Goal: Task Accomplishment & Management: Complete application form

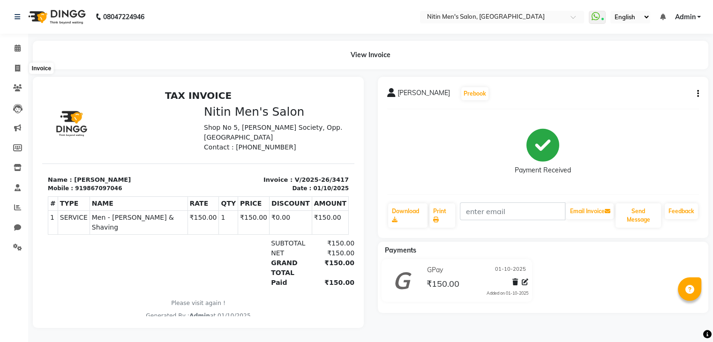
click at [16, 65] on icon at bounding box center [17, 68] width 5 height 7
select select "service"
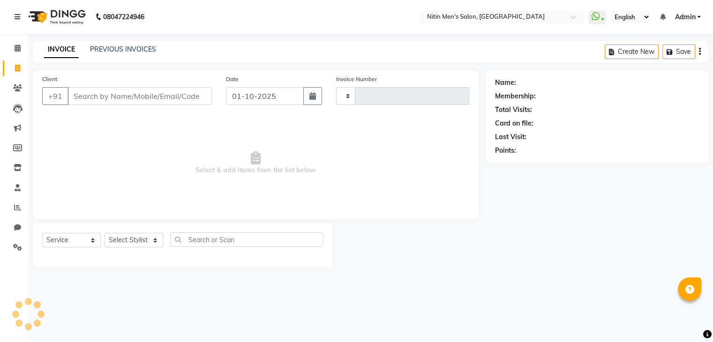
type input "3418"
select select "7981"
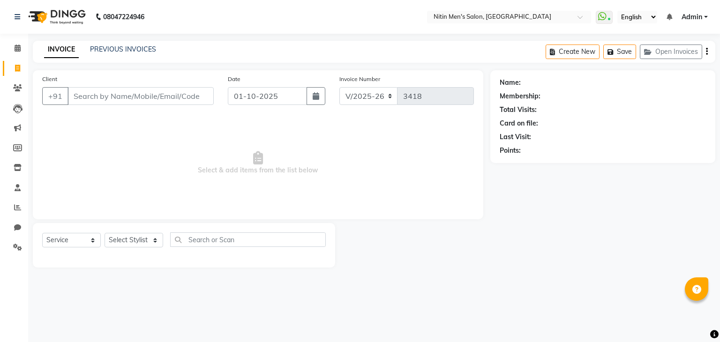
click at [88, 95] on input "Client" at bounding box center [140, 96] width 146 height 18
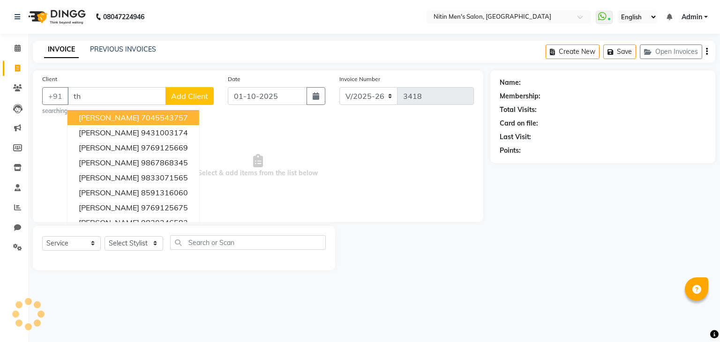
type input "t"
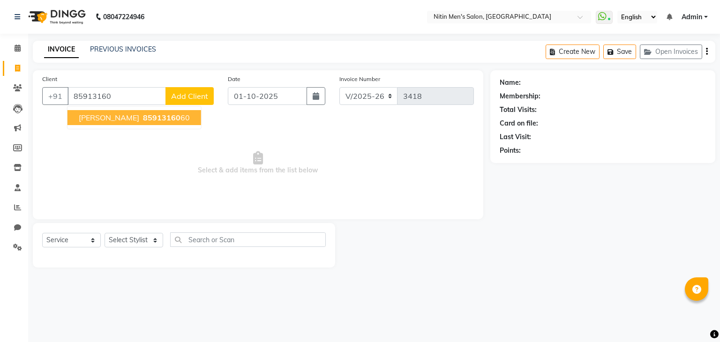
click at [105, 114] on span "[PERSON_NAME]" at bounding box center [109, 117] width 60 height 9
type input "8591316060"
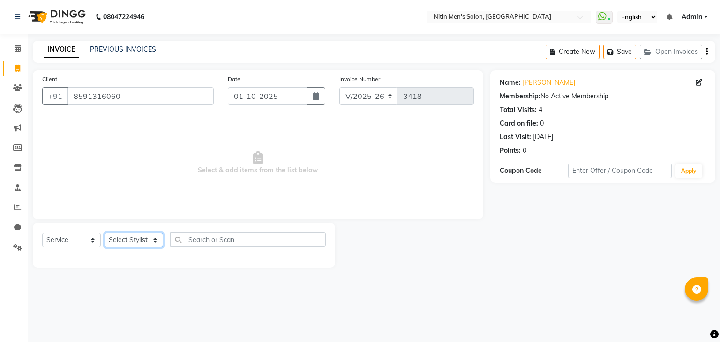
click at [139, 243] on select "Select Stylist [PERSON_NAME] DEEPA [PERSON_NAME] MEENAKSHI NITIN SIR [PERSON_NA…" at bounding box center [133, 240] width 59 height 15
select select "82599"
click at [104, 233] on select "Select Stylist [PERSON_NAME] DEEPA [PERSON_NAME] MEENAKSHI NITIN SIR [PERSON_NA…" at bounding box center [133, 240] width 59 height 15
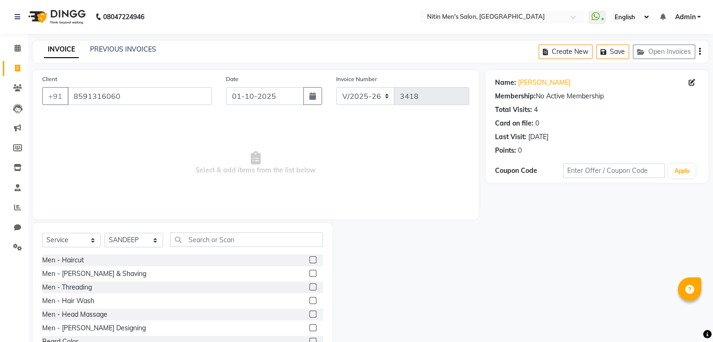
click at [309, 274] on label at bounding box center [312, 273] width 7 height 7
click at [309, 274] on input "checkbox" at bounding box center [312, 274] width 6 height 6
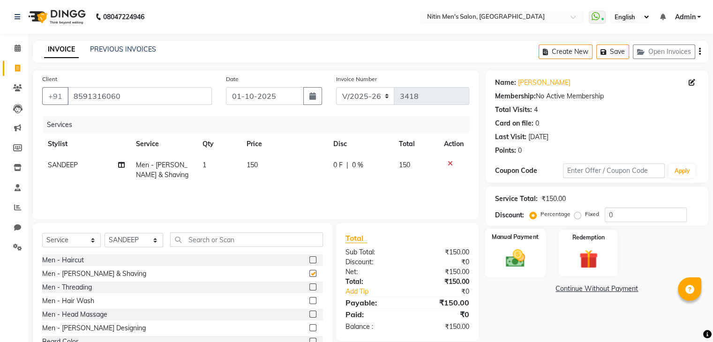
checkbox input "false"
click at [532, 259] on div "Manual Payment" at bounding box center [514, 253] width 61 height 48
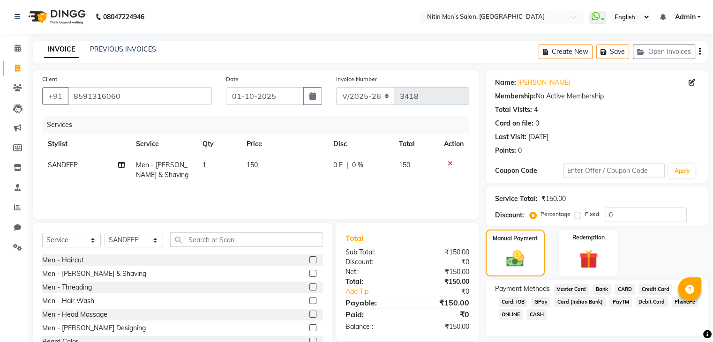
click at [534, 313] on span "CASH" at bounding box center [536, 314] width 20 height 11
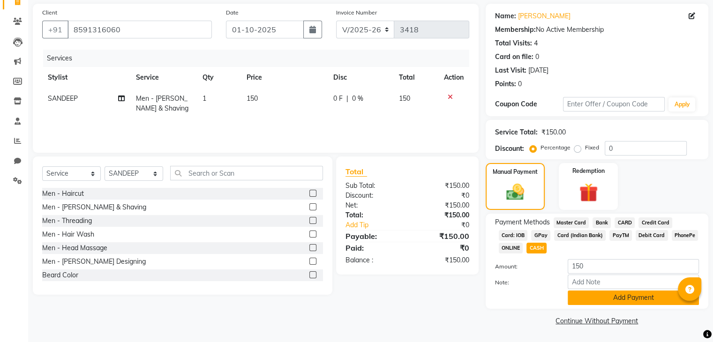
click at [577, 297] on button "Add Payment" at bounding box center [632, 297] width 131 height 15
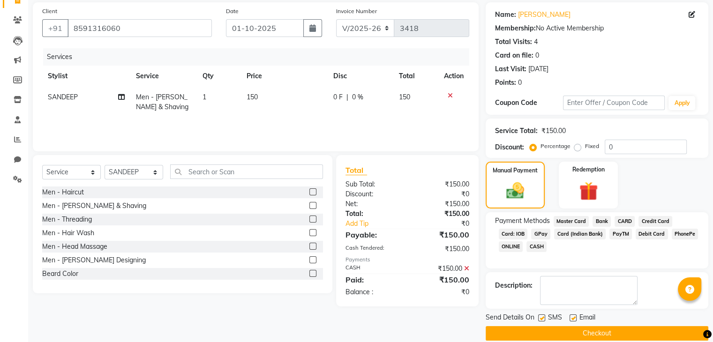
click at [544, 316] on label at bounding box center [541, 317] width 7 height 7
click at [544, 316] on input "checkbox" at bounding box center [541, 318] width 6 height 6
checkbox input "false"
click at [543, 326] on button "Checkout" at bounding box center [596, 333] width 223 height 15
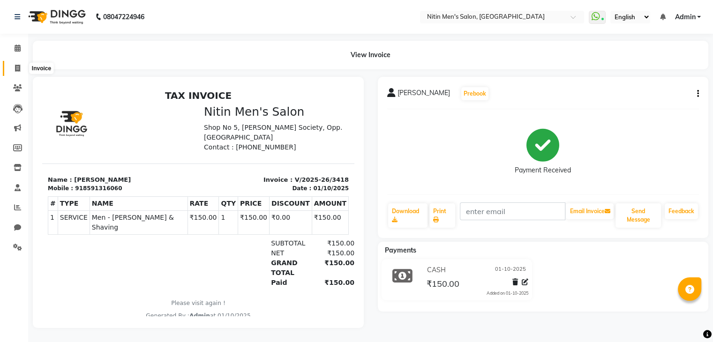
click at [15, 71] on icon at bounding box center [17, 68] width 5 height 7
select select "7981"
select select "service"
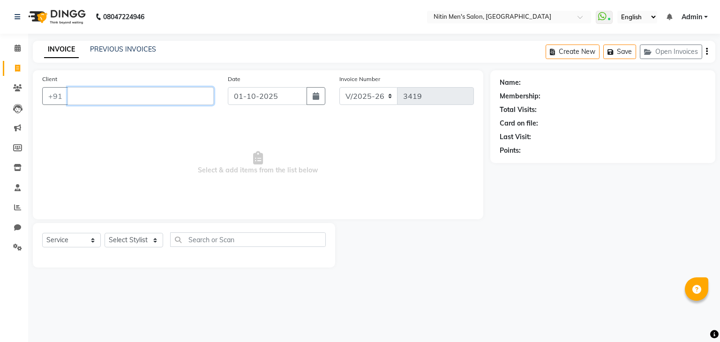
type input "x"
click at [123, 244] on select "Select Stylist [PERSON_NAME] DEEPA [PERSON_NAME] MEENAKSHI NITIN SIR [PERSON_NA…" at bounding box center [133, 240] width 59 height 15
select select "75699"
click at [104, 233] on select "Select Stylist [PERSON_NAME] DEEPA [PERSON_NAME] MEENAKSHI NITIN SIR [PERSON_NA…" at bounding box center [133, 240] width 59 height 15
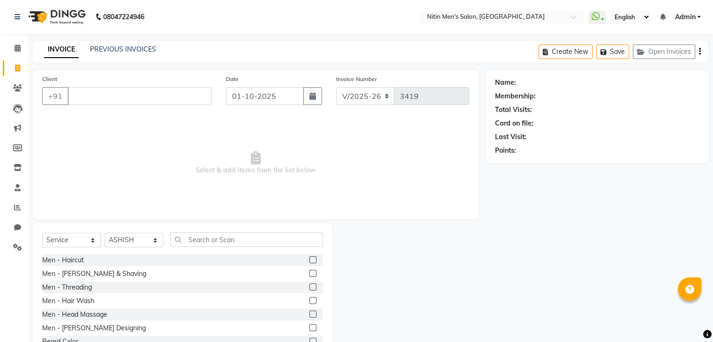
click at [309, 257] on label at bounding box center [312, 259] width 7 height 7
click at [309, 257] on input "checkbox" at bounding box center [312, 260] width 6 height 6
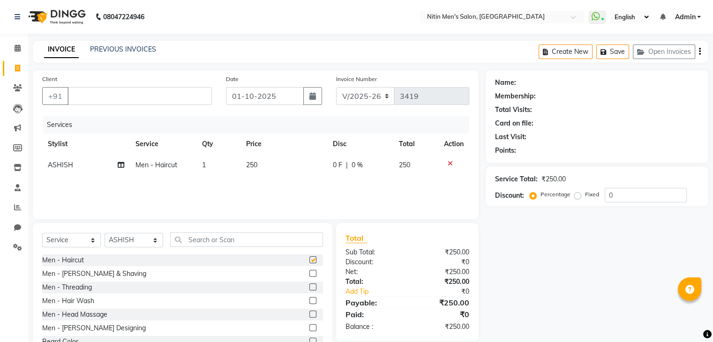
checkbox input "false"
click at [309, 313] on label at bounding box center [312, 314] width 7 height 7
click at [309, 313] on input "checkbox" at bounding box center [312, 315] width 6 height 6
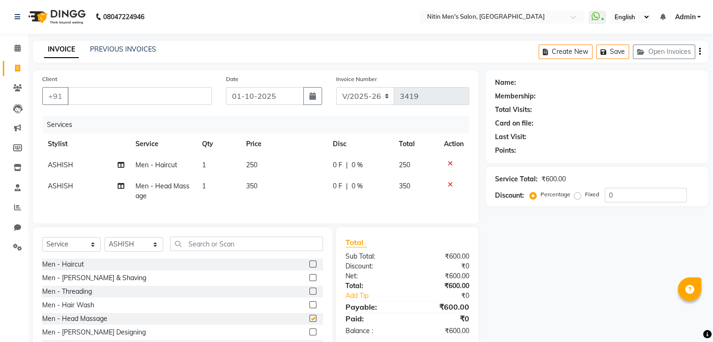
checkbox input "false"
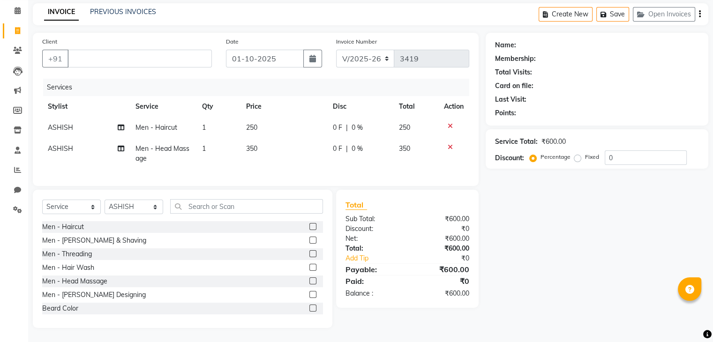
scroll to position [43, 0]
click at [118, 56] on input "Client" at bounding box center [139, 59] width 144 height 18
type input "a"
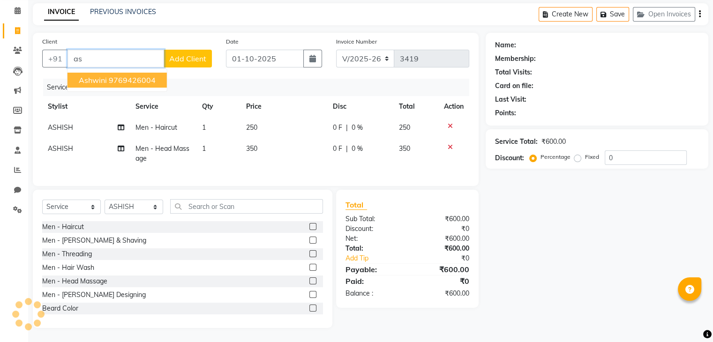
type input "a"
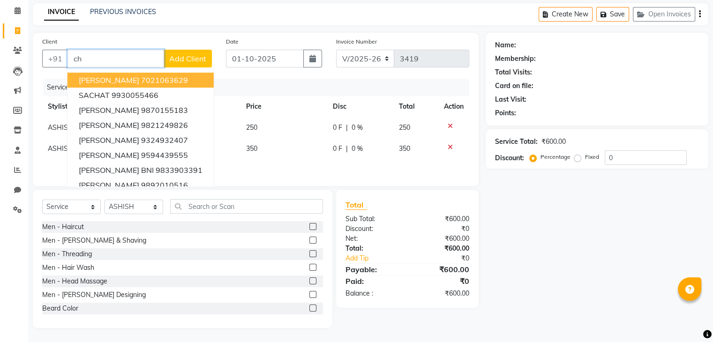
type input "c"
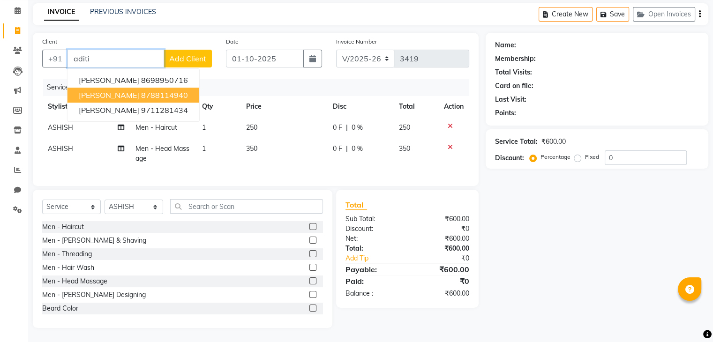
click at [122, 90] on span "[PERSON_NAME]" at bounding box center [109, 94] width 60 height 9
type input "8788114940"
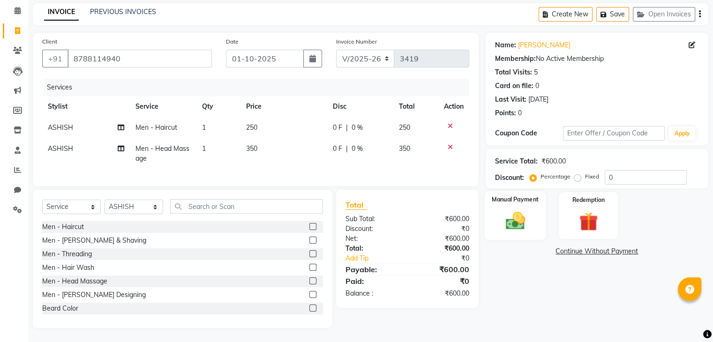
click at [512, 214] on img at bounding box center [514, 221] width 31 height 22
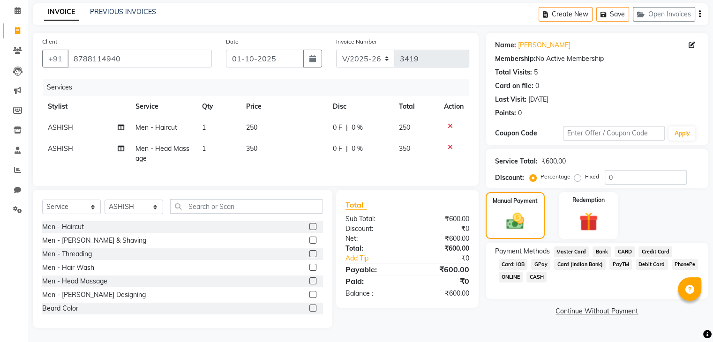
click at [534, 276] on span "CASH" at bounding box center [536, 277] width 20 height 11
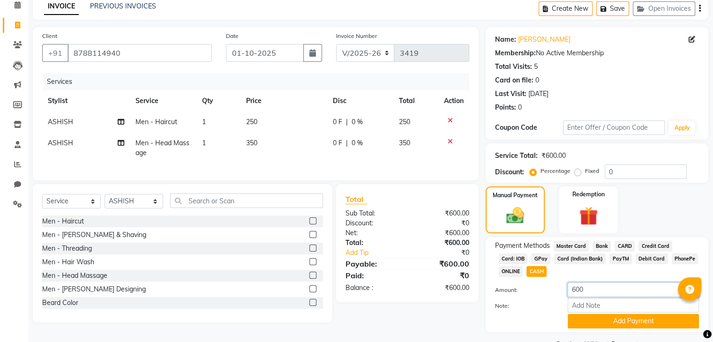
click at [579, 291] on input "600" at bounding box center [632, 289] width 131 height 15
type input "500"
click at [583, 328] on button "Add Payment" at bounding box center [632, 321] width 131 height 15
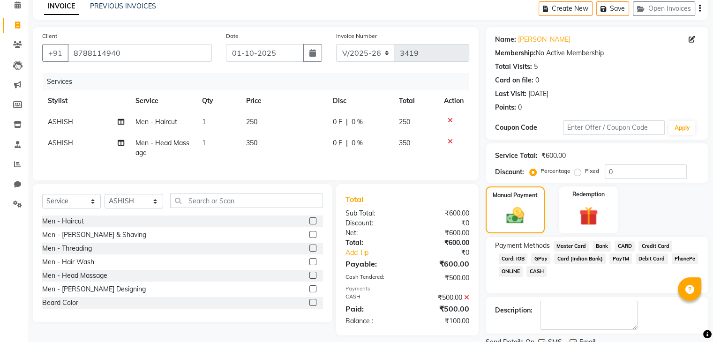
click at [537, 258] on span "GPay" at bounding box center [540, 258] width 19 height 11
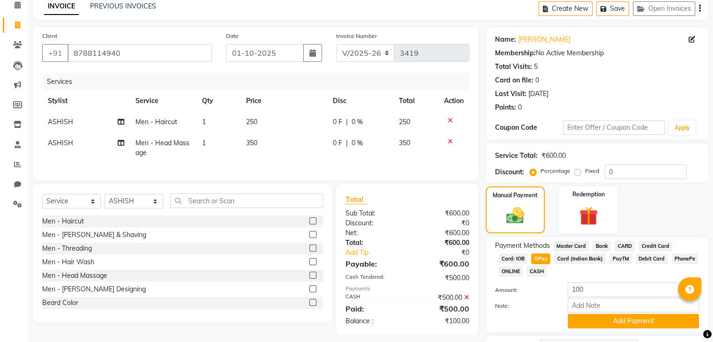
scroll to position [120, 0]
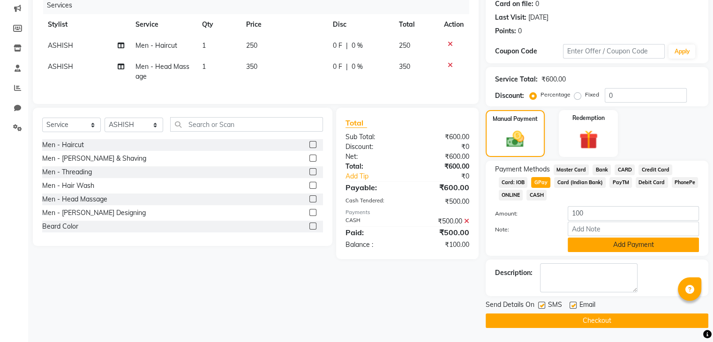
click at [586, 246] on button "Add Payment" at bounding box center [632, 245] width 131 height 15
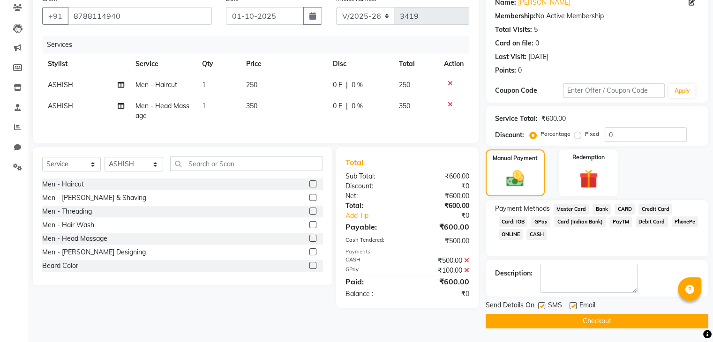
click at [553, 318] on button "Checkout" at bounding box center [596, 321] width 223 height 15
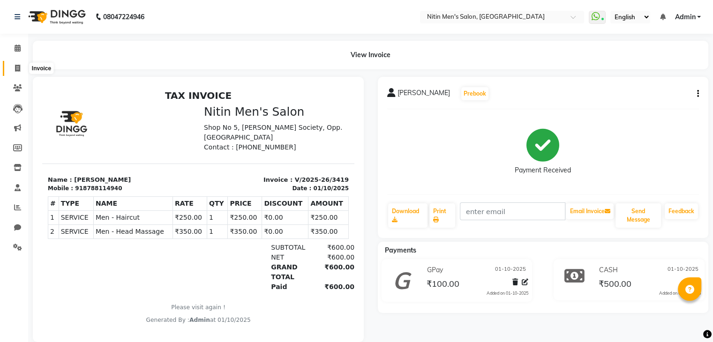
click at [10, 67] on span at bounding box center [17, 68] width 16 height 11
select select "service"
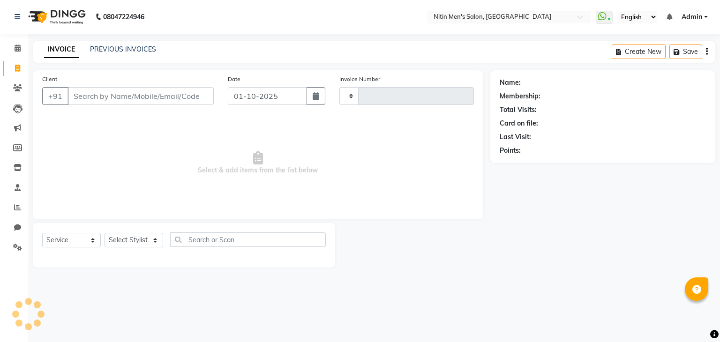
type input "3420"
select select "7981"
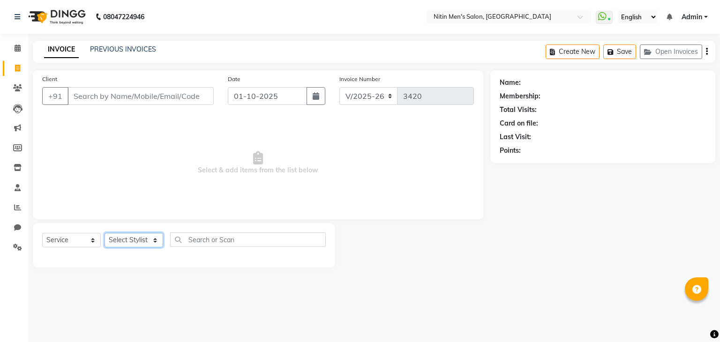
click at [141, 243] on select "Select Stylist [PERSON_NAME] DEEPA [PERSON_NAME] MEENAKSHI NITIN SIR [PERSON_NA…" at bounding box center [133, 240] width 59 height 15
select select "91720"
click at [104, 233] on select "Select Stylist [PERSON_NAME] DEEPA [PERSON_NAME] MEENAKSHI NITIN SIR [PERSON_NA…" at bounding box center [133, 240] width 59 height 15
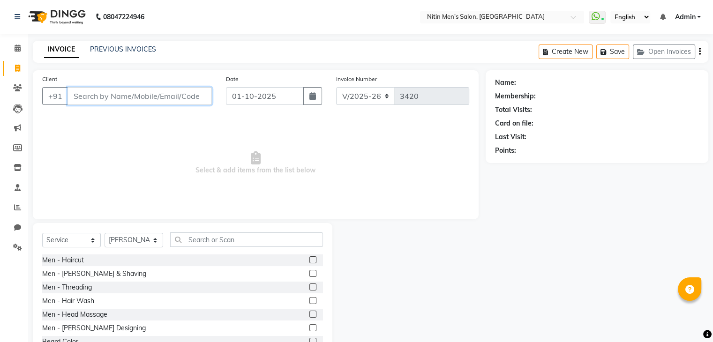
click at [111, 90] on input "Client" at bounding box center [139, 96] width 144 height 18
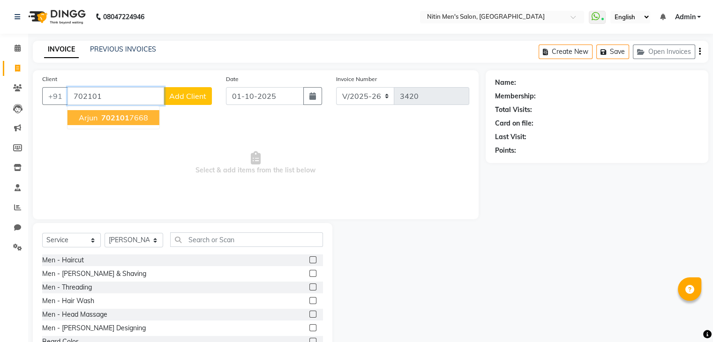
click at [112, 118] on span "702101" at bounding box center [115, 117] width 28 height 9
type input "7021017668"
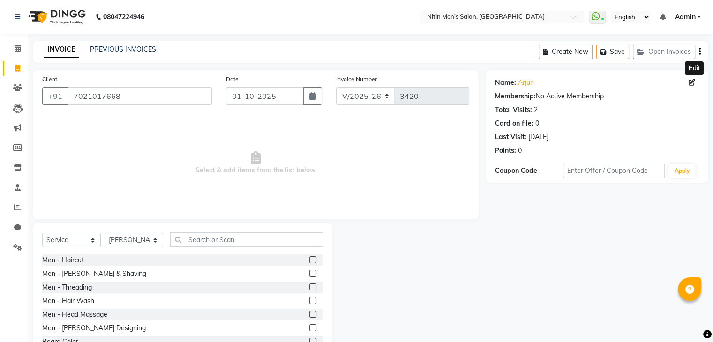
click at [691, 86] on icon at bounding box center [691, 82] width 7 height 7
select select "[DEMOGRAPHIC_DATA]"
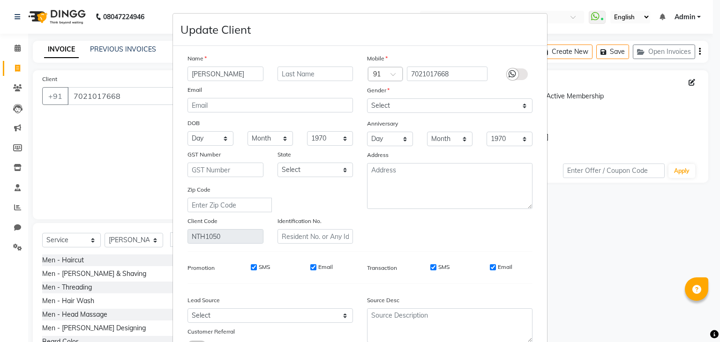
type input "[PERSON_NAME]"
click at [516, 73] on label at bounding box center [516, 74] width 21 height 12
click at [0, 0] on input "checkbox" at bounding box center [0, 0] width 0 height 0
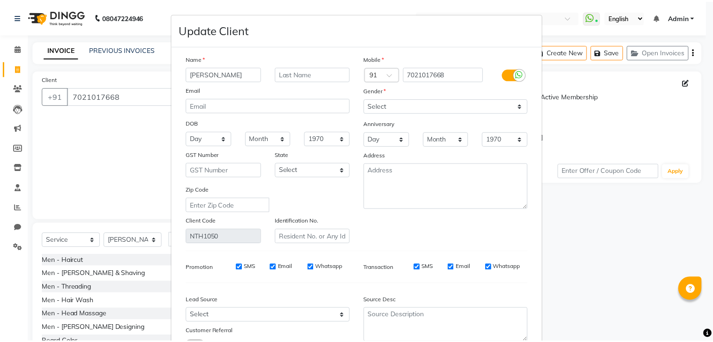
scroll to position [79, 0]
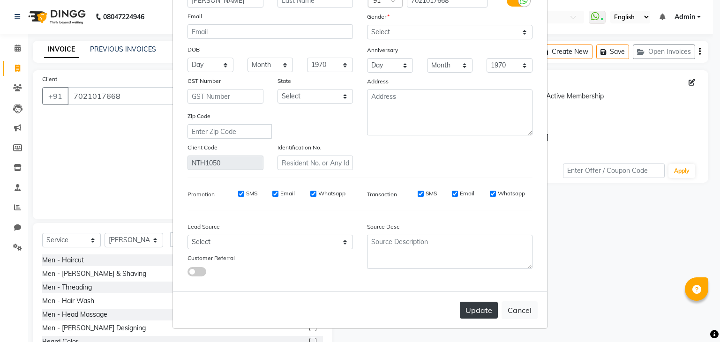
click at [460, 309] on button "Update" at bounding box center [479, 310] width 38 height 17
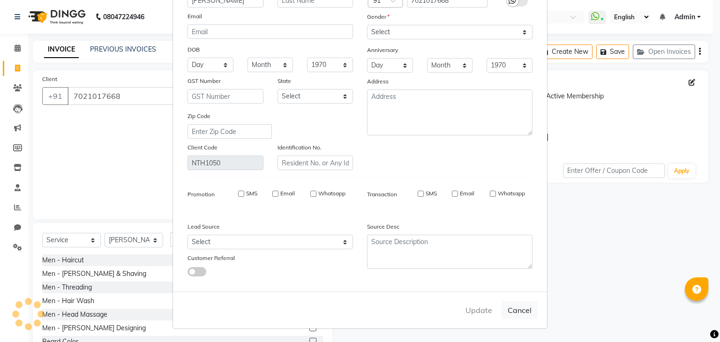
select select
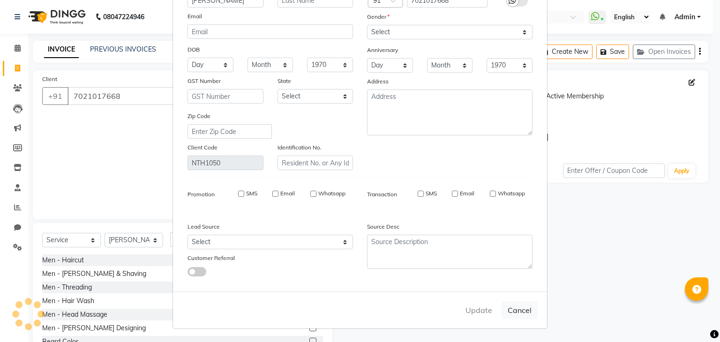
select select
checkbox input "false"
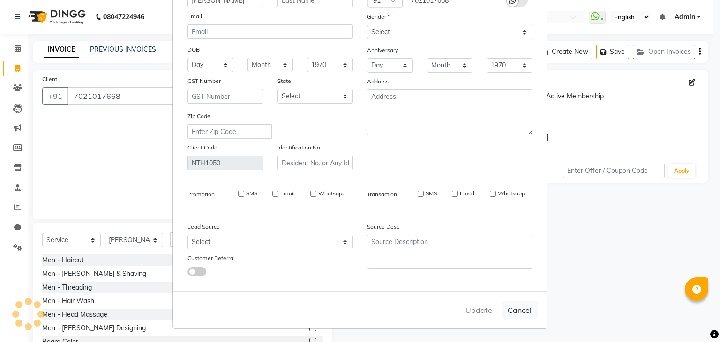
checkbox input "false"
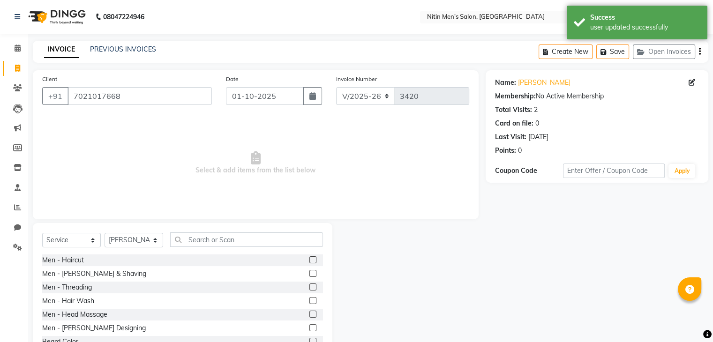
click at [309, 275] on label at bounding box center [312, 273] width 7 height 7
click at [309, 275] on input "checkbox" at bounding box center [312, 274] width 6 height 6
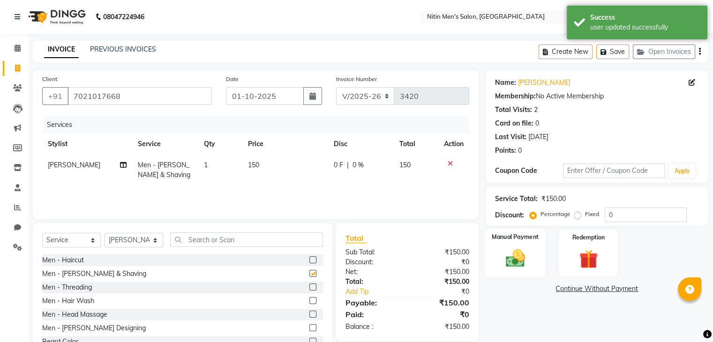
checkbox input "false"
click at [533, 261] on div "Manual Payment" at bounding box center [514, 253] width 61 height 48
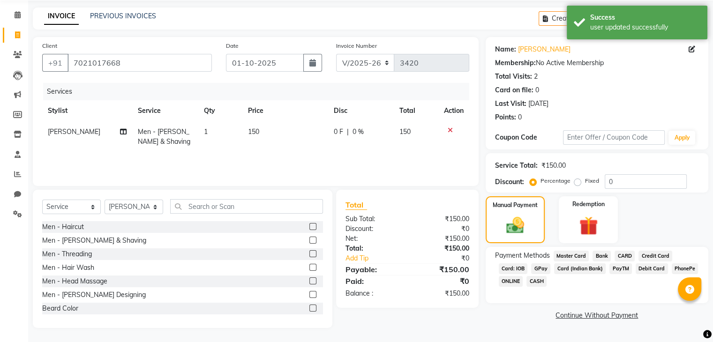
click at [535, 271] on span "GPay" at bounding box center [540, 268] width 19 height 11
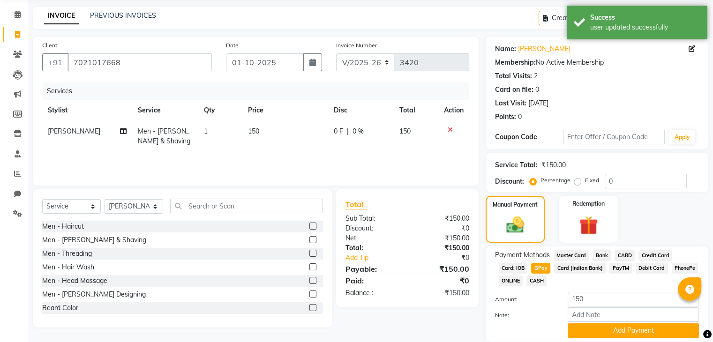
scroll to position [68, 0]
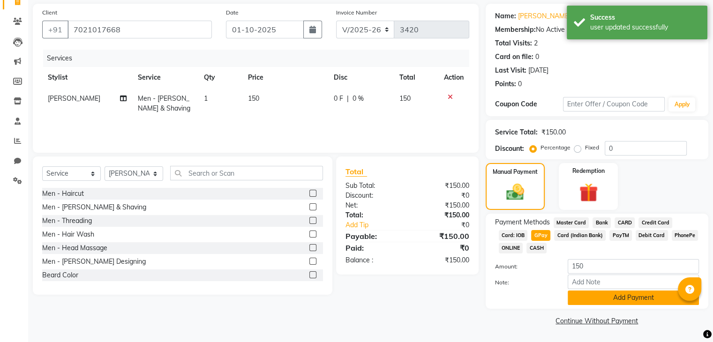
click at [572, 294] on button "Add Payment" at bounding box center [632, 297] width 131 height 15
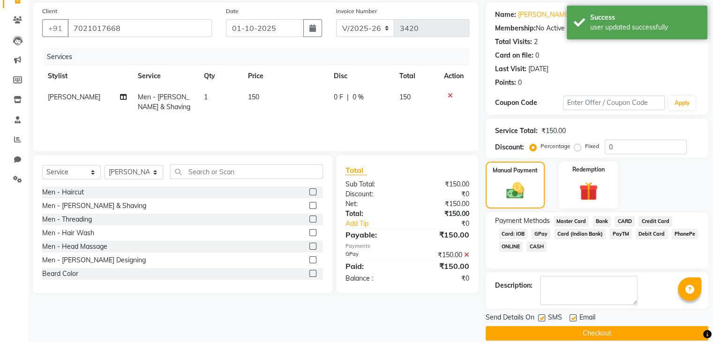
scroll to position [80, 0]
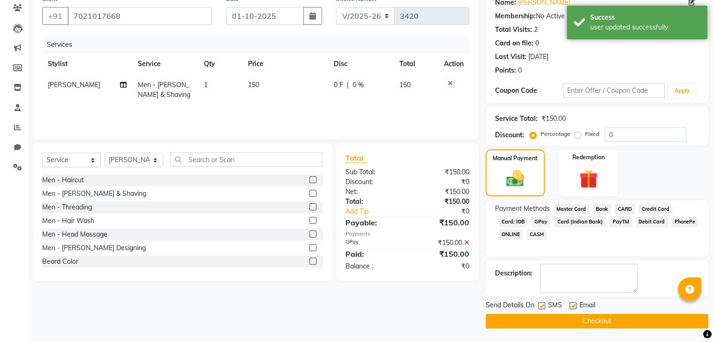
click at [572, 325] on button "Checkout" at bounding box center [596, 321] width 223 height 15
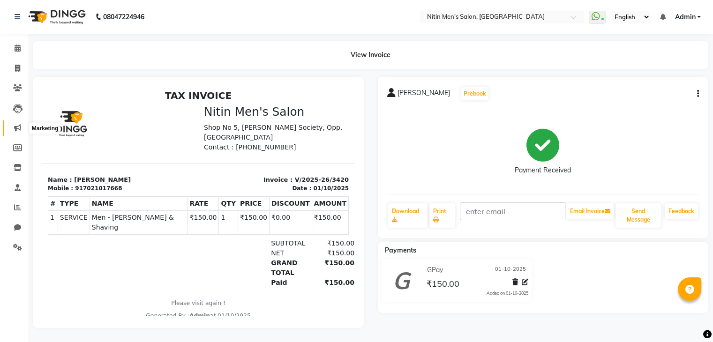
click at [13, 124] on span at bounding box center [17, 128] width 16 height 11
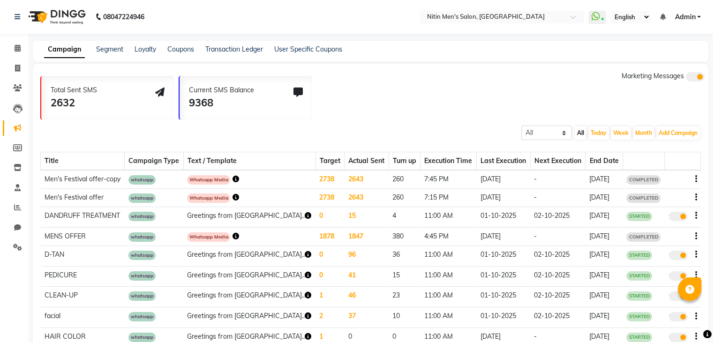
click at [382, 65] on div "Total Sent SMS 2632 Current SMS Balance 9368 Marketing Messages All Scheduled C…" at bounding box center [370, 231] width 675 height 334
click at [14, 63] on span at bounding box center [17, 68] width 16 height 11
select select "service"
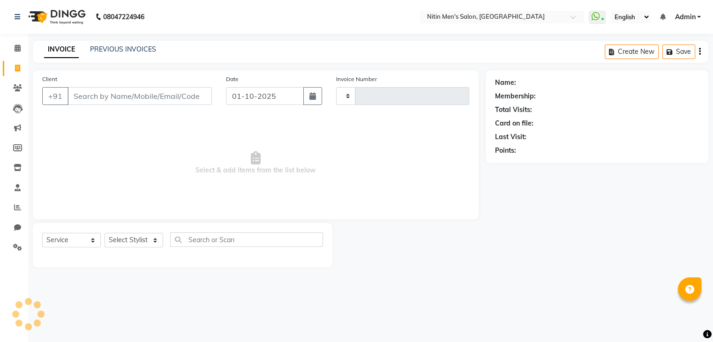
type input "3421"
select select "7981"
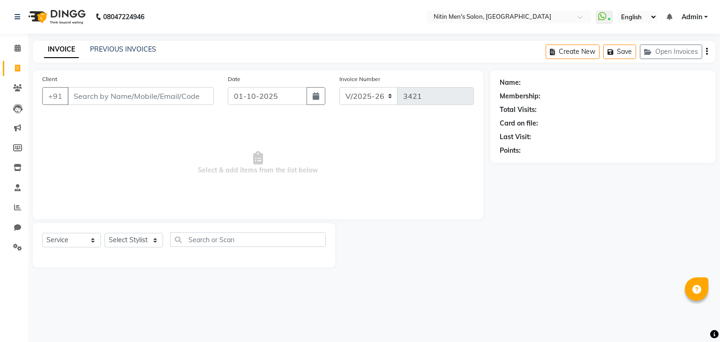
click at [694, 20] on span "Admin" at bounding box center [691, 17] width 21 height 10
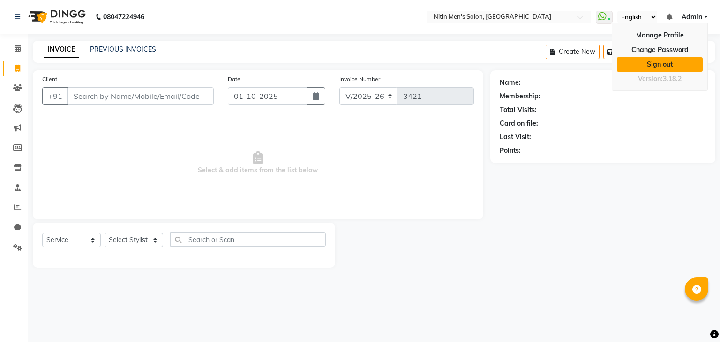
click at [664, 59] on link "Sign out" at bounding box center [659, 64] width 86 height 15
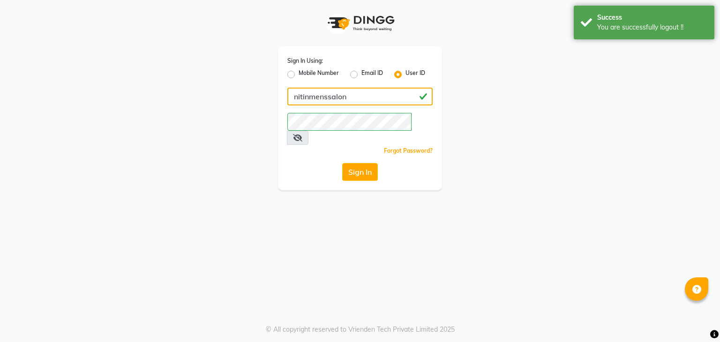
click at [320, 90] on input "nitinmenssalon" at bounding box center [359, 97] width 145 height 18
type input "nitinsunisexsalon"
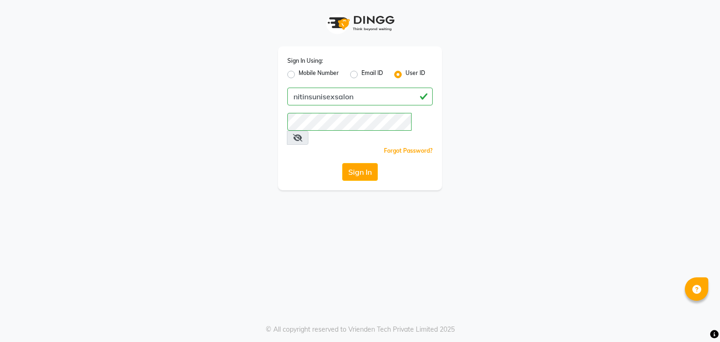
click at [297, 228] on div "Sign In Using: Mobile Number Email ID User ID nitinsunisexsalon Remember me For…" at bounding box center [360, 171] width 720 height 342
click at [363, 165] on button "Sign In" at bounding box center [360, 172] width 36 height 18
